Goal: Check status: Check status

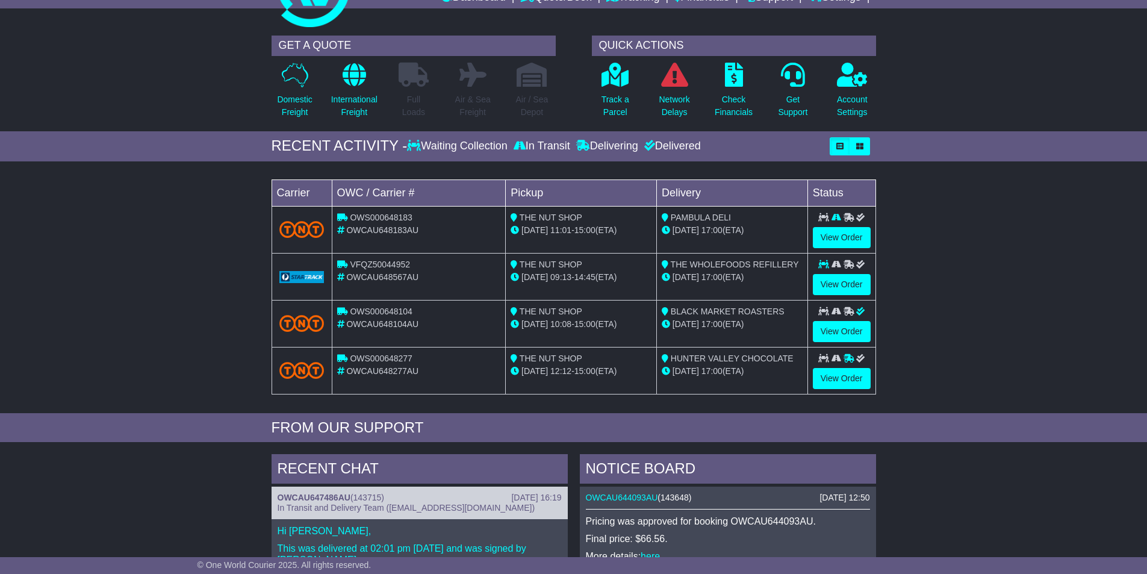
scroll to position [273, 0]
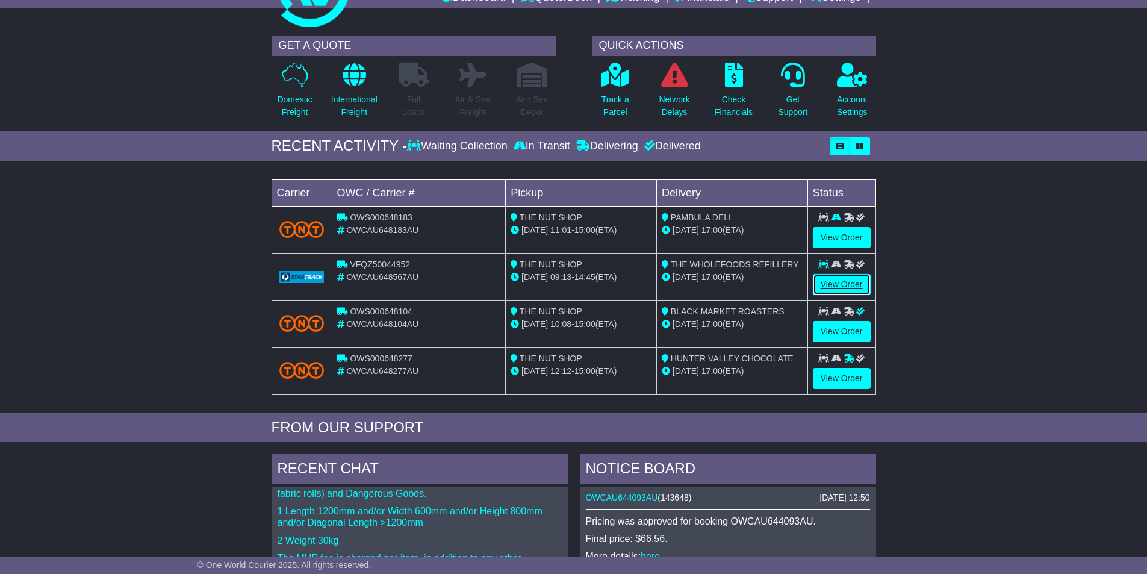
click at [846, 287] on link "View Order" at bounding box center [842, 284] width 58 height 21
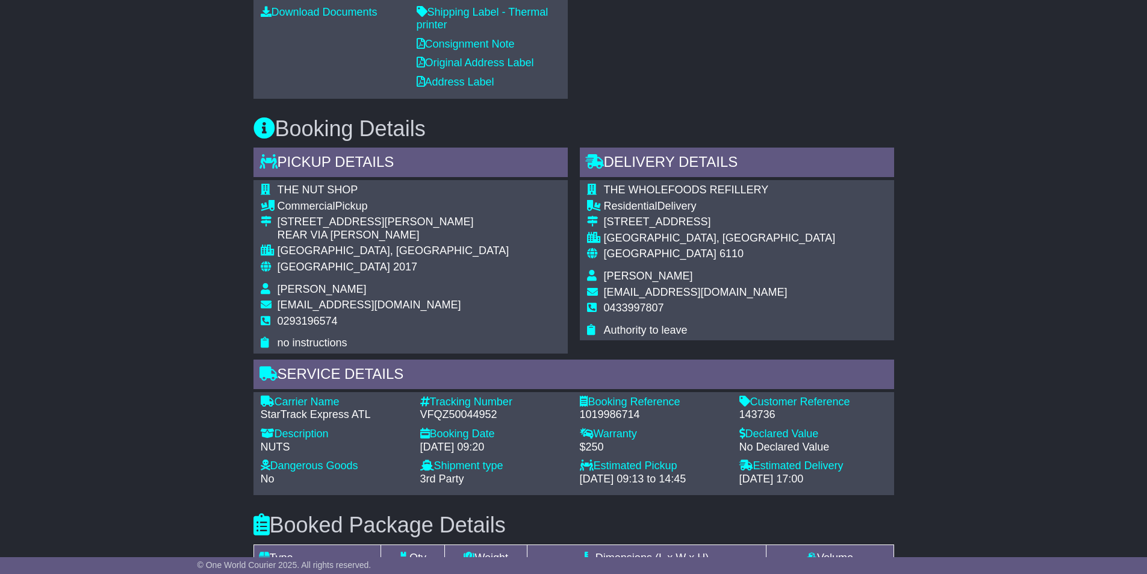
scroll to position [843, 0]
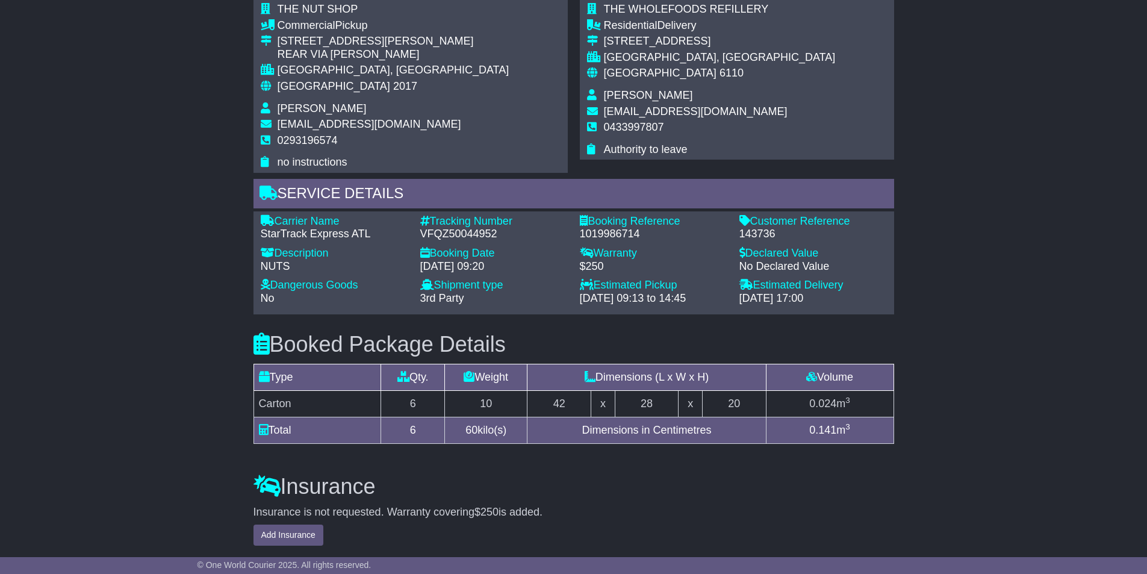
drag, startPoint x: 842, startPoint y: 298, endPoint x: 743, endPoint y: 298, distance: 99.4
click at [743, 298] on div "25 Sep 2025 - 17:00" at bounding box center [814, 298] width 148 height 13
drag, startPoint x: 740, startPoint y: 295, endPoint x: 834, endPoint y: 298, distance: 93.4
click at [836, 298] on div "25 Sep 2025 - 17:00" at bounding box center [814, 298] width 148 height 13
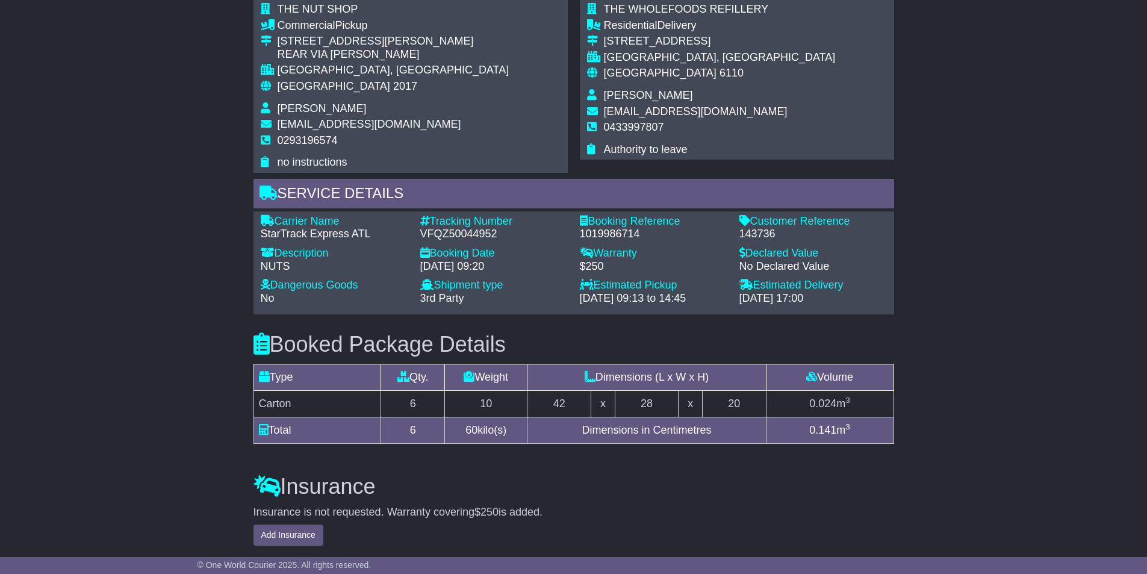
copy div "25 Sep 2025 - 17:00"
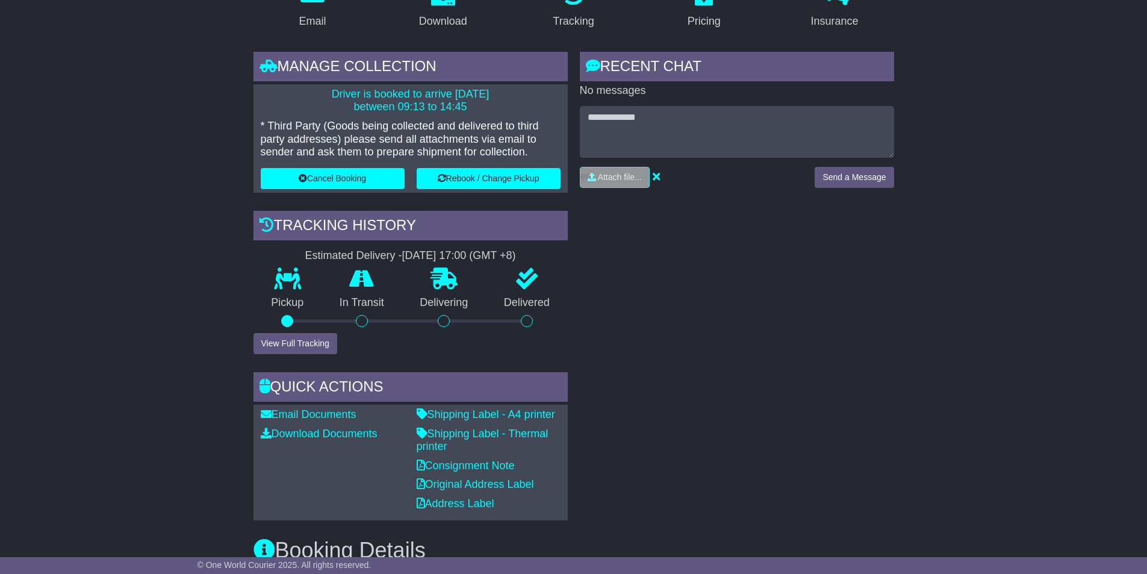
scroll to position [0, 0]
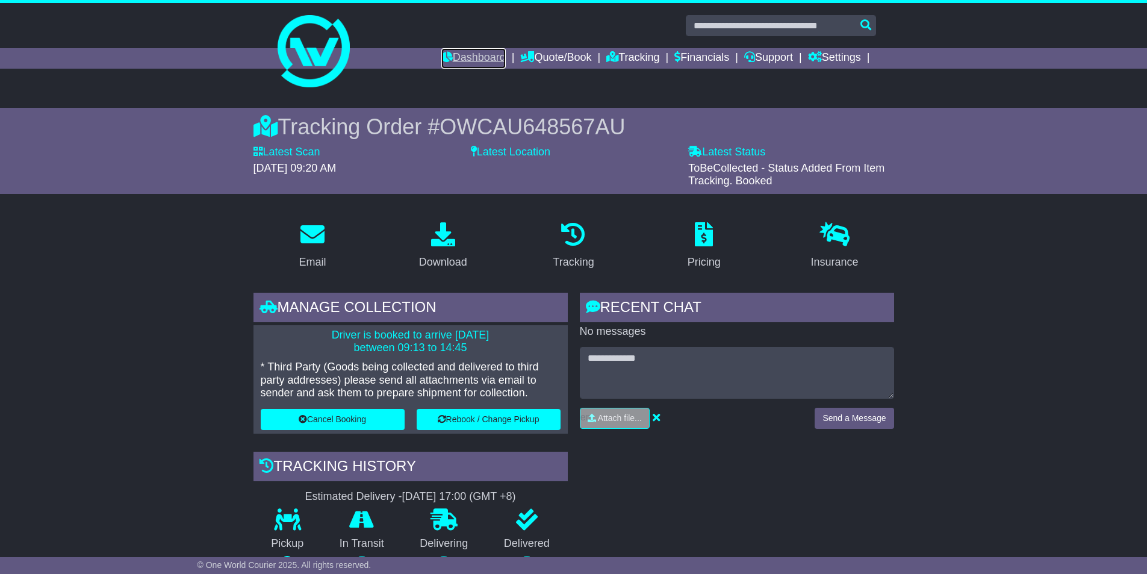
click at [469, 60] on link "Dashboard" at bounding box center [474, 58] width 64 height 20
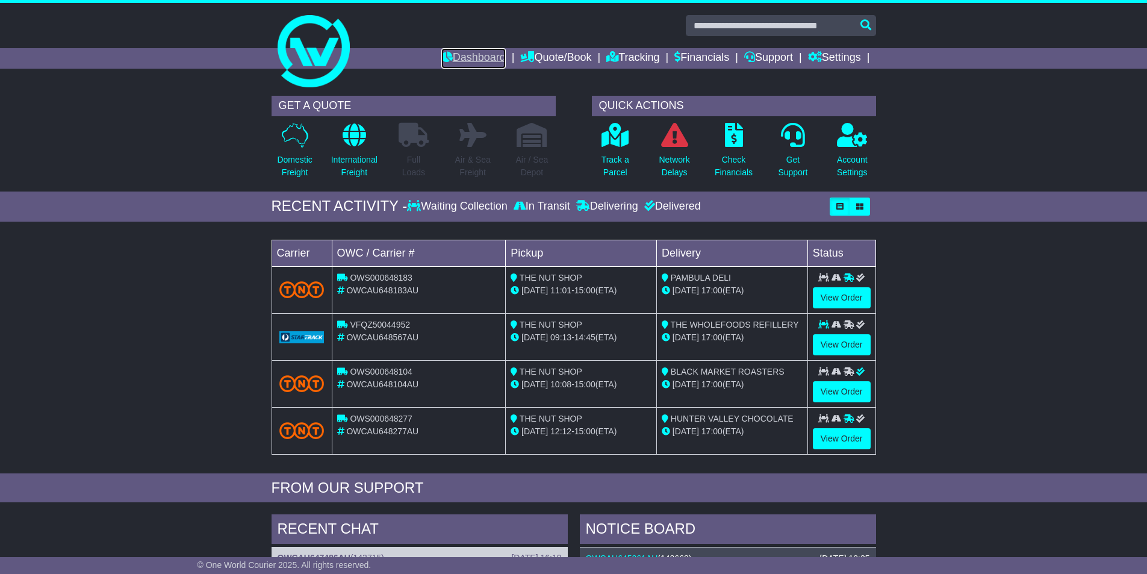
click at [458, 51] on link "Dashboard" at bounding box center [474, 58] width 64 height 20
